Goal: Task Accomplishment & Management: Complete application form

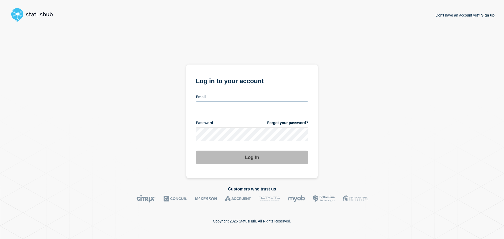
type input "[PERSON_NAME][EMAIL_ADDRESS][PERSON_NAME][DOMAIN_NAME]"
click at [261, 162] on button "Log in" at bounding box center [252, 158] width 112 height 14
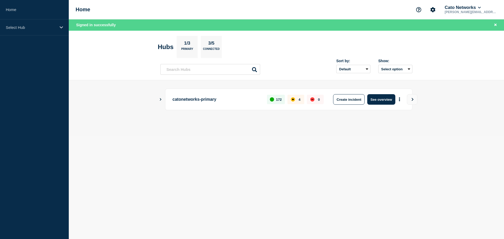
click at [161, 100] on icon "Show Connected Hubs" at bounding box center [160, 99] width 3 height 3
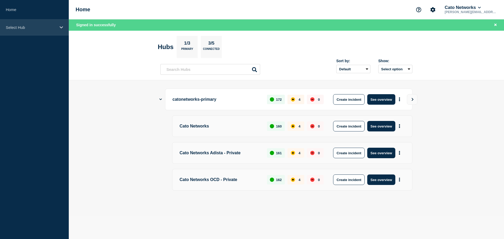
click at [25, 28] on p "Select Hub" at bounding box center [31, 27] width 50 height 4
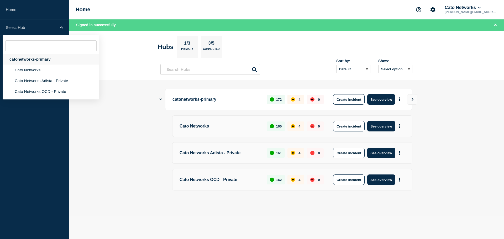
click at [33, 58] on div "catonetworks-primary" at bounding box center [51, 59] width 97 height 11
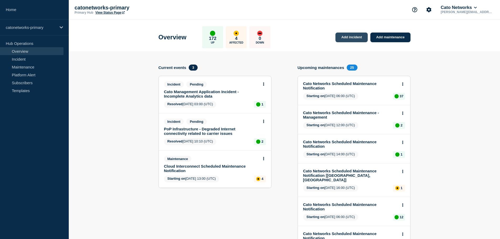
click at [349, 38] on link "Add incident" at bounding box center [351, 38] width 32 height 10
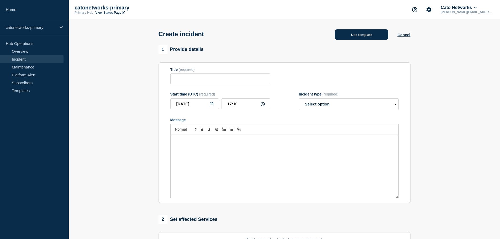
click at [357, 39] on button "Use template" at bounding box center [361, 34] width 53 height 10
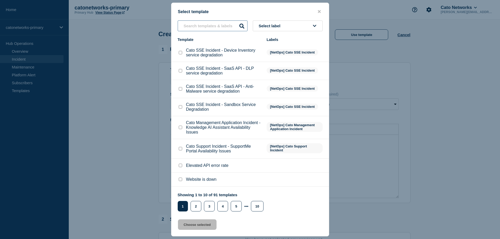
click at [190, 28] on input "text" at bounding box center [213, 25] width 70 height 11
paste input "PoP Infrastructure - Services degradation issue"
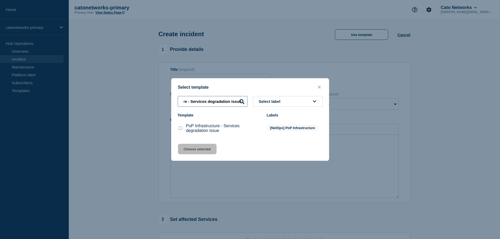
type input "PoP Infrastructure - Services degradation issue"
click at [179, 130] on input "PoP Infrastructure - Services degradation issue checkbox" at bounding box center [180, 127] width 3 height 3
checkbox input "true"
click at [192, 148] on button "Choose selected" at bounding box center [197, 149] width 39 height 10
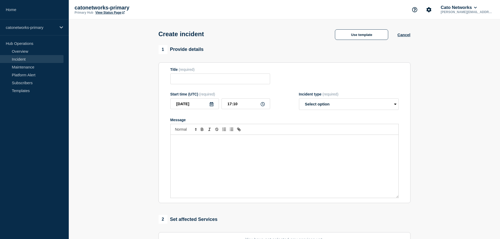
type input "PoP Infrastructure - Services degradation issue"
select select "investigating"
radio input "false"
radio input "true"
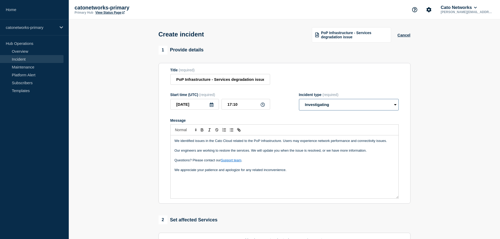
click at [311, 104] on select "Select option Investigating Identified Monitoring" at bounding box center [349, 105] width 100 height 12
click at [299, 99] on select "Select option Investigating Identified Monitoring" at bounding box center [349, 105] width 100 height 12
click at [233, 106] on input "17:10" at bounding box center [245, 104] width 49 height 11
type input "15:27"
click at [185, 146] on p "Message" at bounding box center [284, 145] width 220 height 5
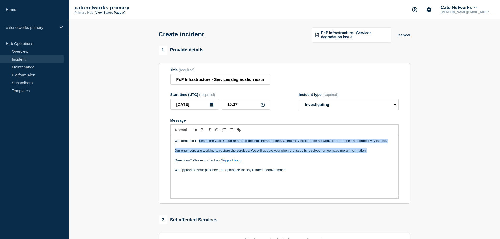
drag, startPoint x: 200, startPoint y: 143, endPoint x: 376, endPoint y: 152, distance: 176.3
click at [376, 152] on div "We identified issues in the Cato Cloud related to the PoP infrastructure. Users…" at bounding box center [285, 166] width 228 height 63
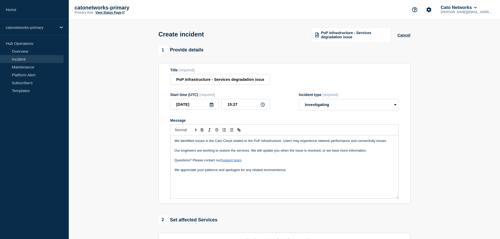
click at [295, 170] on p "We appreciate your patience and apologize for any related inconvenience." at bounding box center [284, 170] width 220 height 5
drag, startPoint x: 216, startPoint y: 181, endPoint x: 172, endPoint y: 182, distance: 44.4
click at [172, 182] on div "We identified issues in the Cato Cloud related to the PoP infrastructure. Users…" at bounding box center [285, 166] width 228 height 63
copy p "Ref. [INCIDNT-7666]"
drag, startPoint x: 200, startPoint y: 189, endPoint x: 245, endPoint y: 182, distance: 45.5
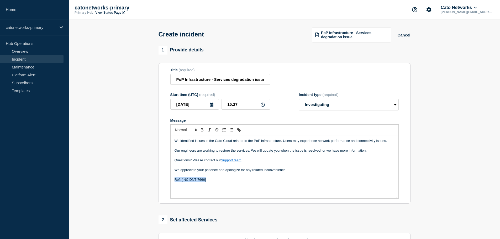
click at [200, 189] on div "We identified issues in the Cato Cloud related to the PoP infrastructure. Users…" at bounding box center [285, 166] width 228 height 63
click at [250, 182] on p "Ref. [INCIDNT-7666]" at bounding box center [284, 179] width 220 height 5
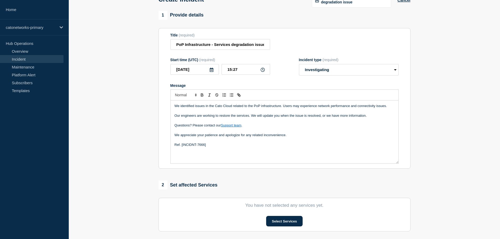
scroll to position [79, 0]
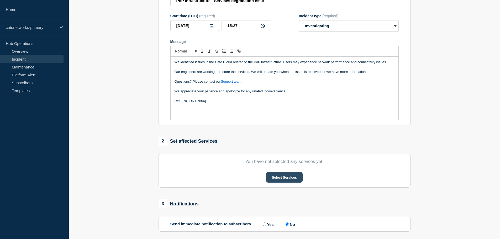
click at [284, 180] on button "Select Services" at bounding box center [284, 177] width 36 height 10
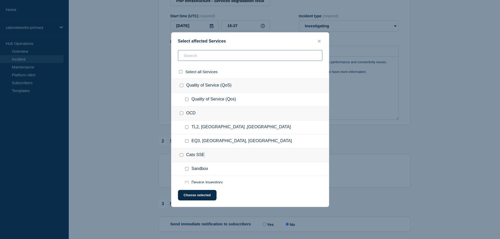
click at [195, 55] on input "text" at bounding box center [250, 55] width 144 height 11
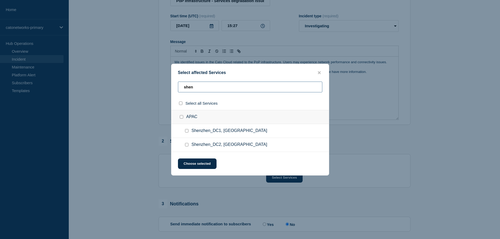
type input "shen"
click at [159, 200] on div at bounding box center [250, 119] width 500 height 239
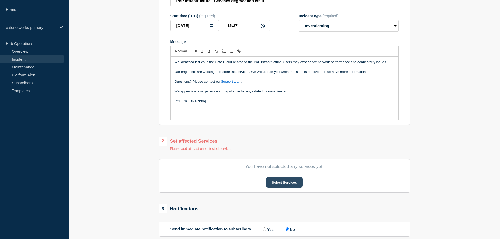
click at [294, 184] on button "Select Services" at bounding box center [284, 182] width 36 height 10
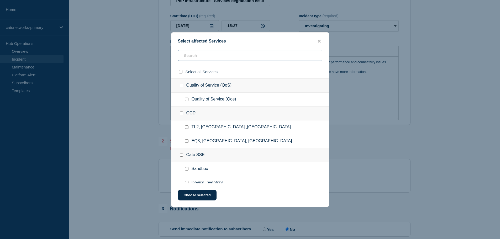
click at [201, 55] on input "text" at bounding box center [250, 55] width 144 height 11
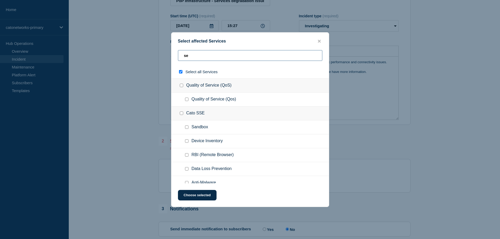
type input "sen"
checkbox input "true"
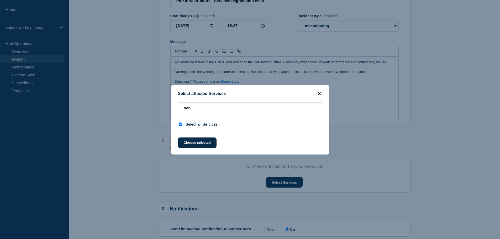
type input "shen"
checkbox input "false"
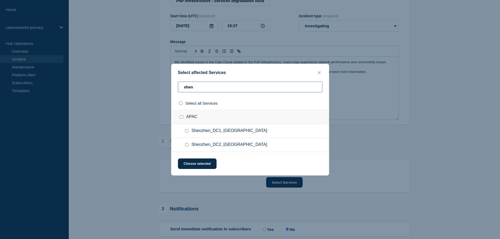
type input "shen"
click at [186, 145] on input "Shenzhen_DC2, China checkbox" at bounding box center [186, 144] width 3 height 3
checkbox input "true"
click at [205, 167] on button "Choose selected" at bounding box center [197, 163] width 39 height 10
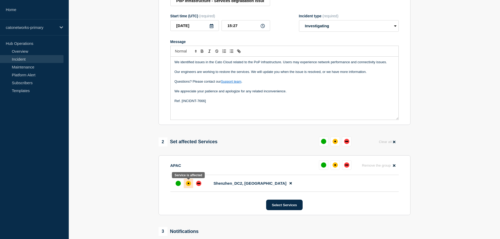
click at [188, 184] on div "affected" at bounding box center [189, 184] width 2 height 2
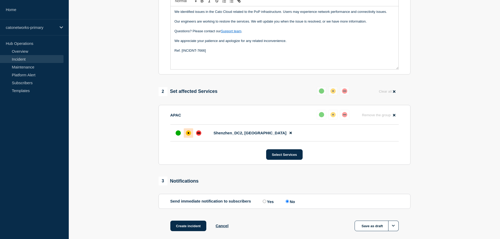
scroll to position [131, 0]
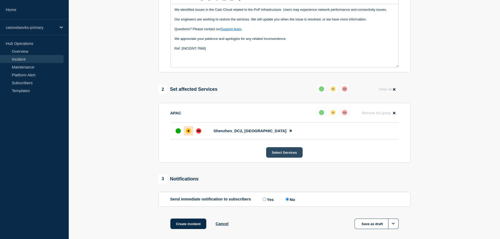
click at [283, 155] on button "Select Services" at bounding box center [284, 152] width 36 height 10
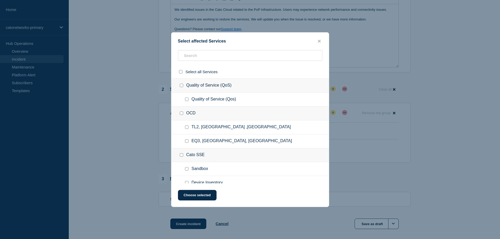
click at [319, 43] on button "close button" at bounding box center [319, 41] width 6 height 5
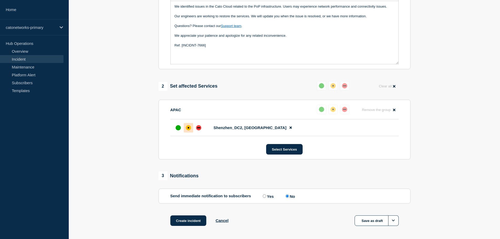
scroll to position [156, 0]
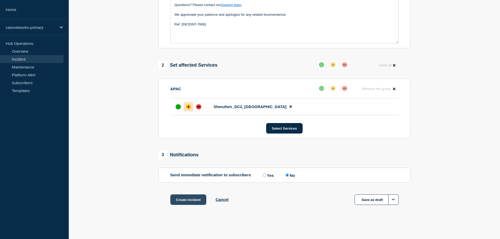
click at [188, 202] on button "Create incident" at bounding box center [188, 199] width 36 height 10
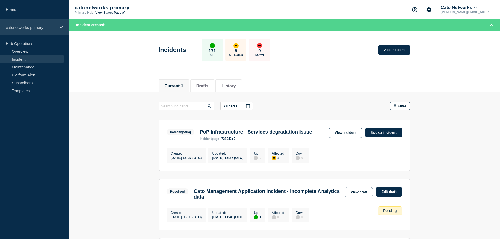
click at [40, 29] on p "catonetworks-primary" at bounding box center [31, 27] width 50 height 4
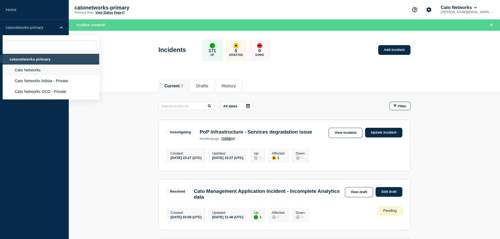
click at [31, 70] on li "Cato Networks" at bounding box center [51, 70] width 97 height 11
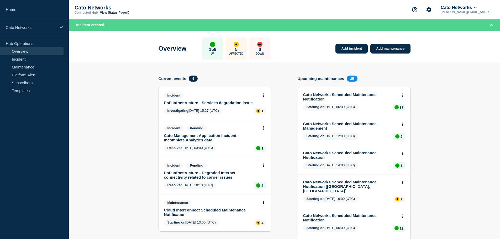
click at [198, 103] on link "PoP Infrastructure - Services degradation issue" at bounding box center [211, 102] width 95 height 4
